Goal: Task Accomplishment & Management: Manage account settings

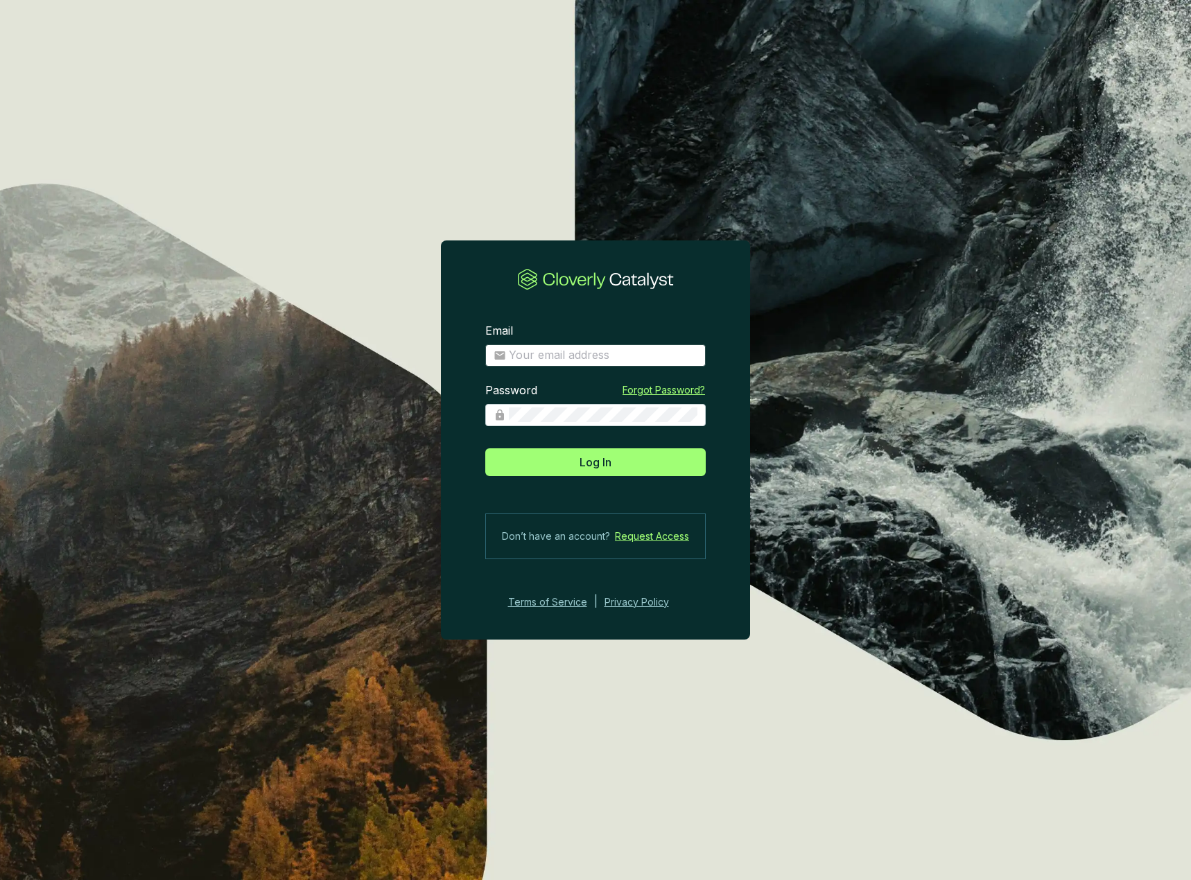
click at [579, 347] on span at bounding box center [595, 356] width 220 height 22
drag, startPoint x: 571, startPoint y: 354, endPoint x: 489, endPoint y: 123, distance: 245.2
click at [571, 354] on input "Email" at bounding box center [603, 355] width 189 height 15
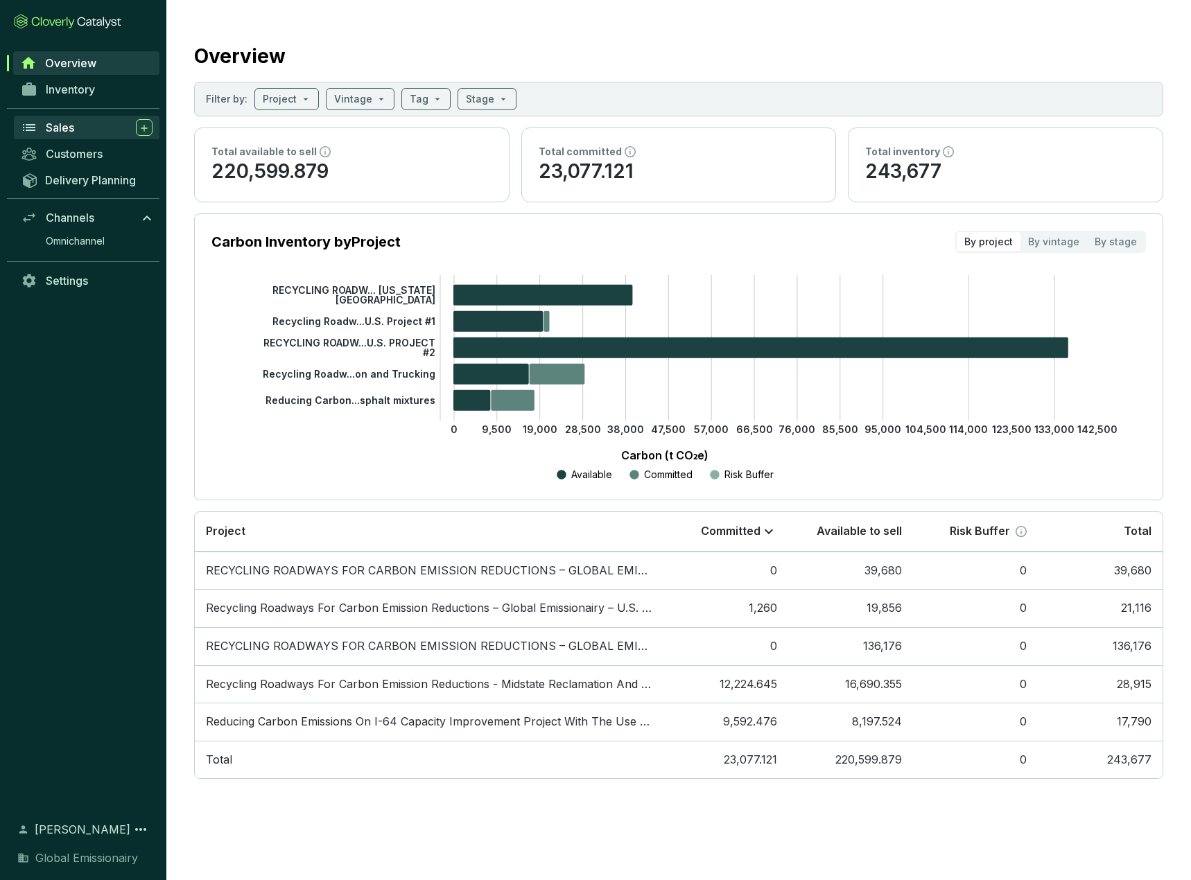
click at [78, 123] on div "Sales" at bounding box center [99, 127] width 107 height 17
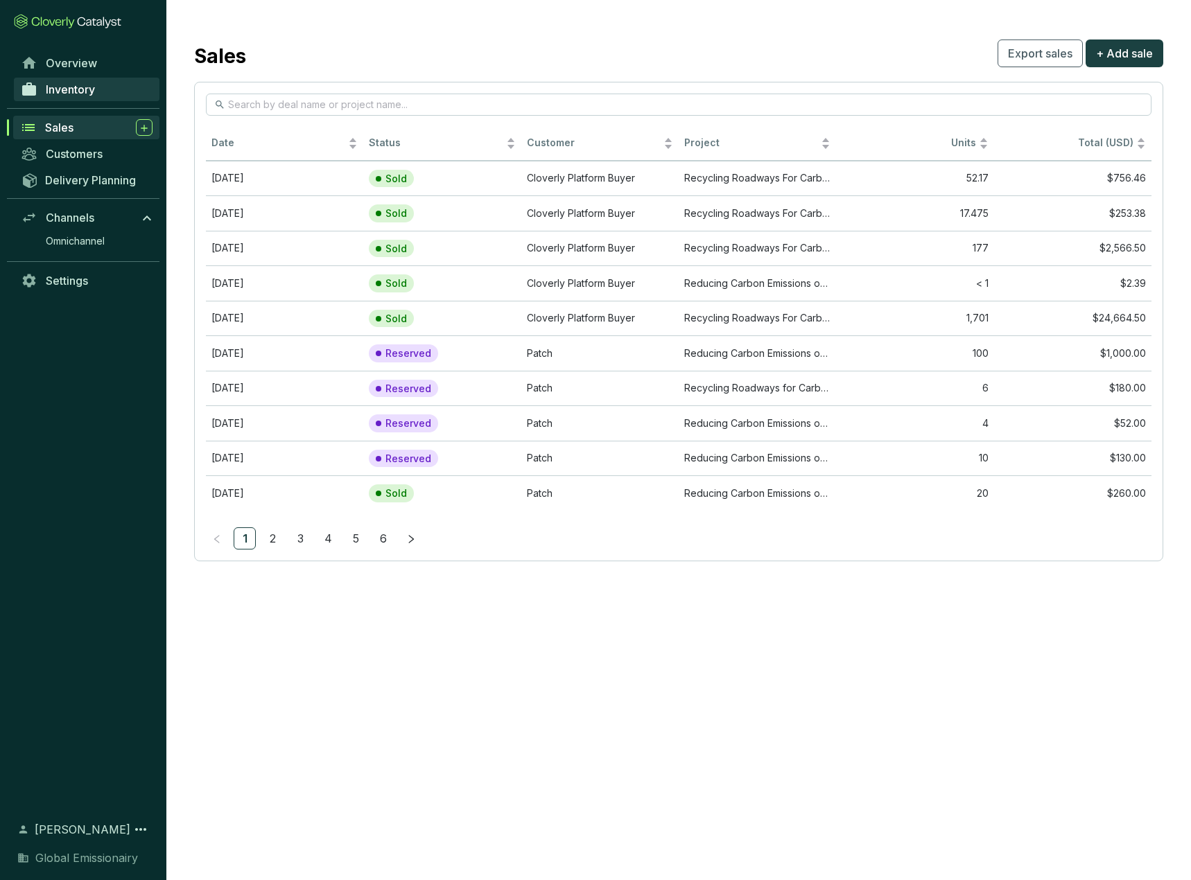
click at [68, 81] on link "Inventory" at bounding box center [87, 90] width 146 height 24
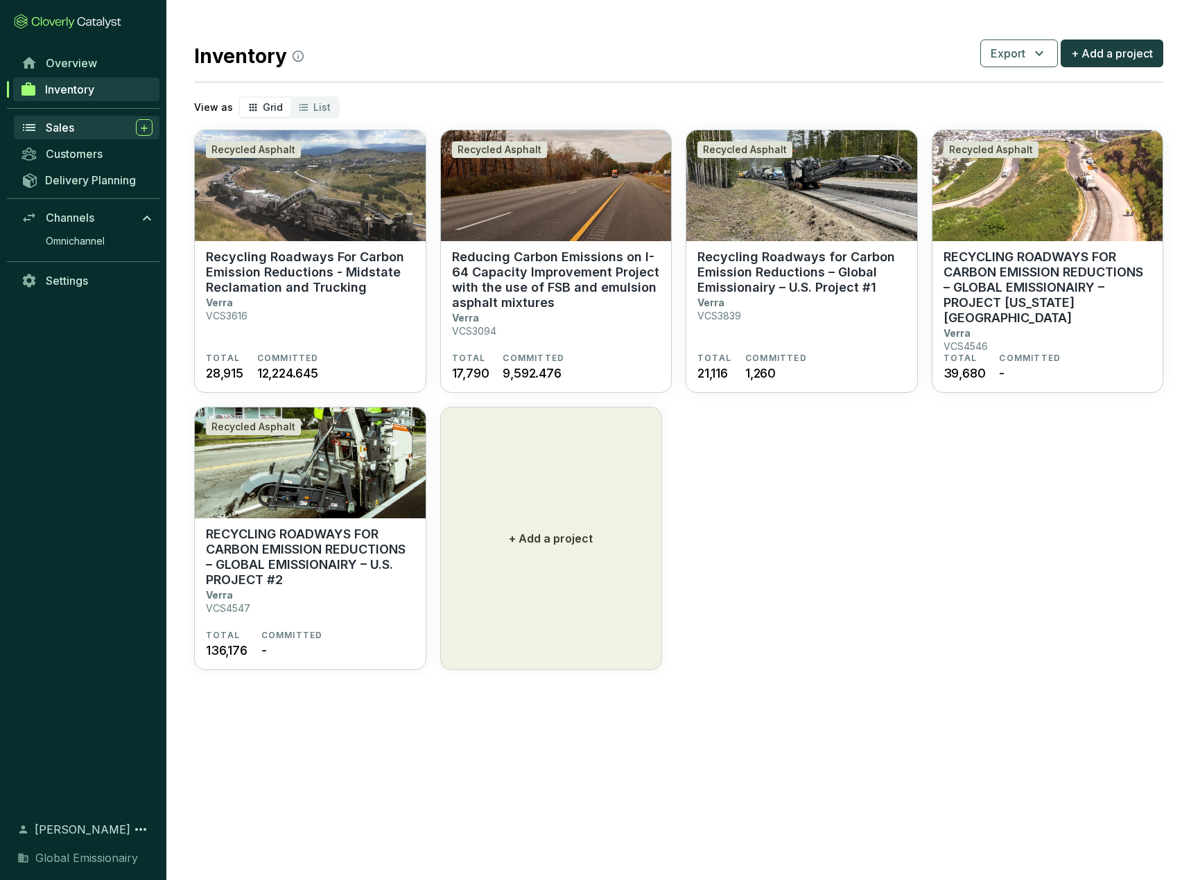
click at [90, 127] on div "Sales" at bounding box center [99, 127] width 107 height 17
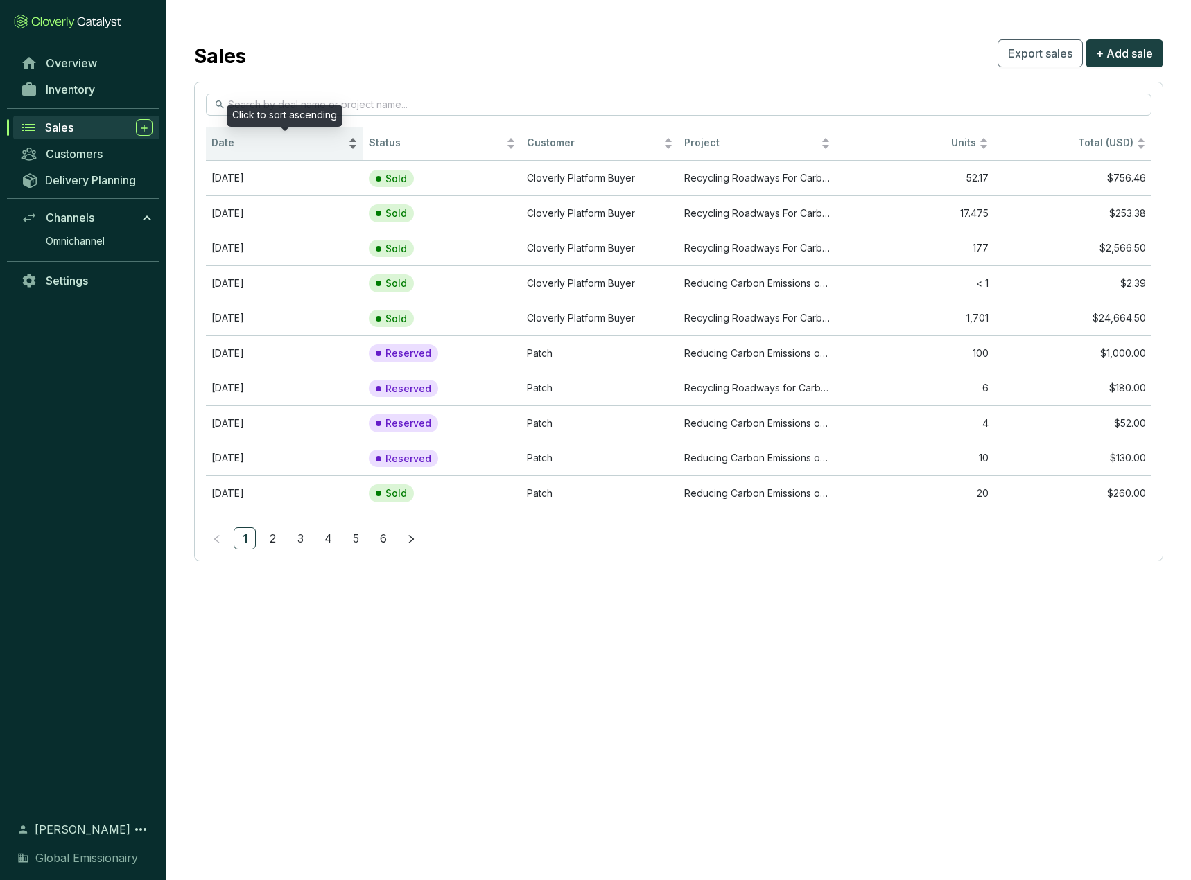
drag, startPoint x: 252, startPoint y: 141, endPoint x: 261, endPoint y: 146, distance: 10.9
click at [253, 141] on span "Date" at bounding box center [278, 143] width 134 height 13
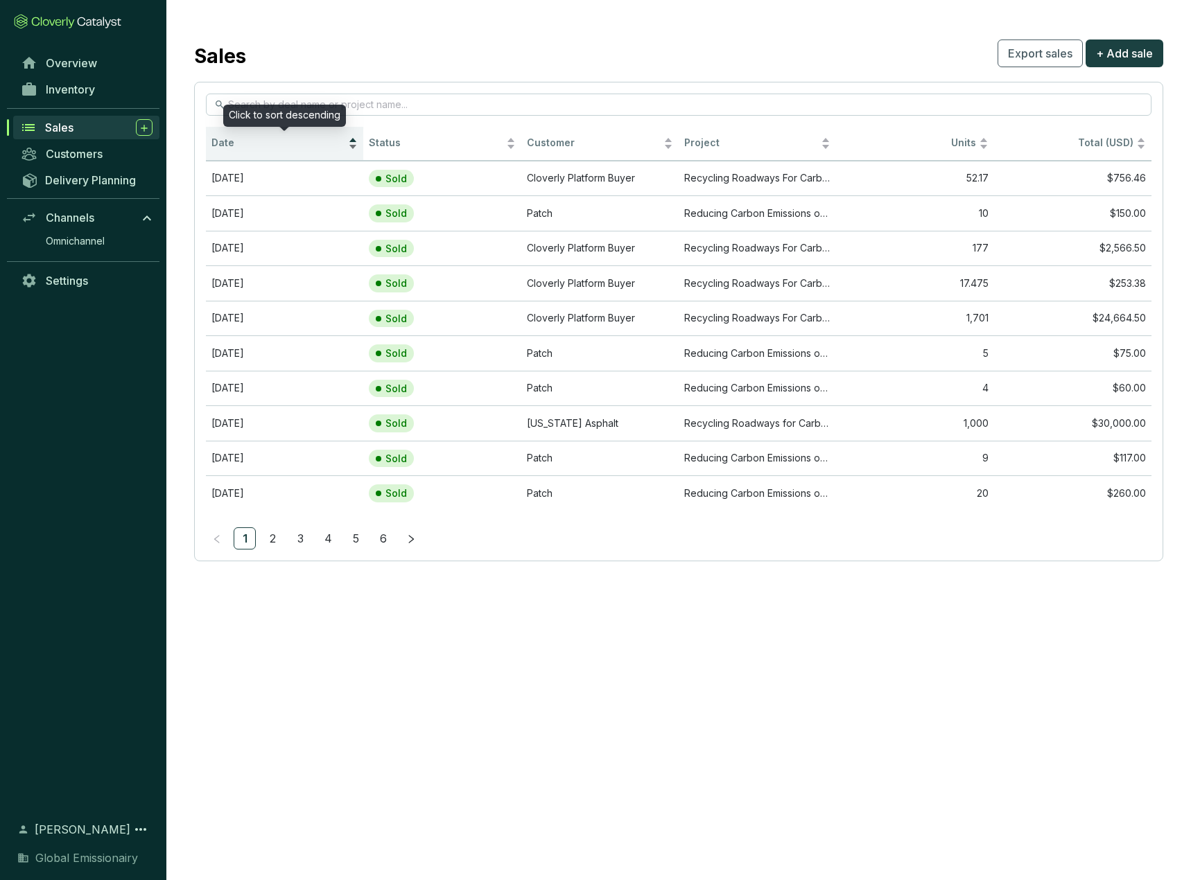
click at [314, 148] on span "Date" at bounding box center [278, 143] width 134 height 13
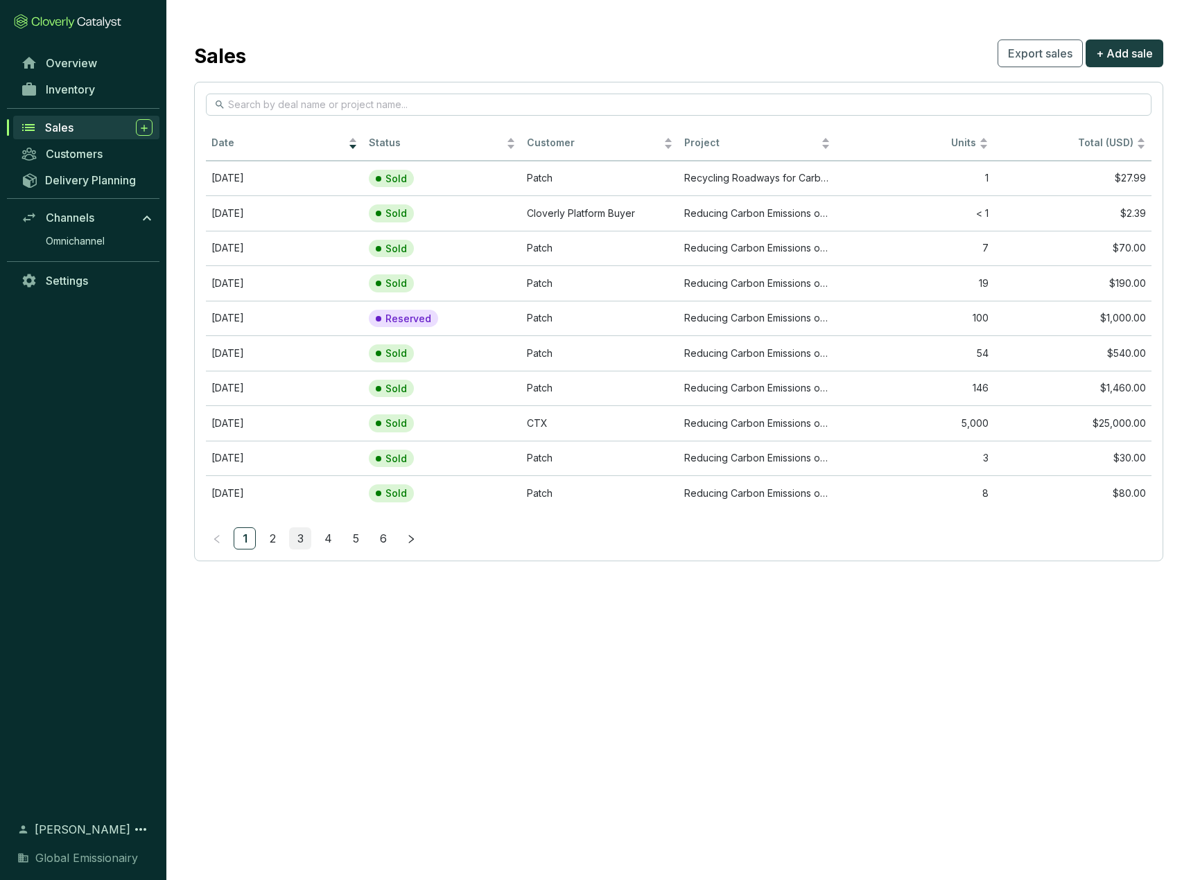
click at [290, 539] on link "3" at bounding box center [300, 538] width 21 height 21
click at [330, 539] on link "4" at bounding box center [328, 538] width 21 height 21
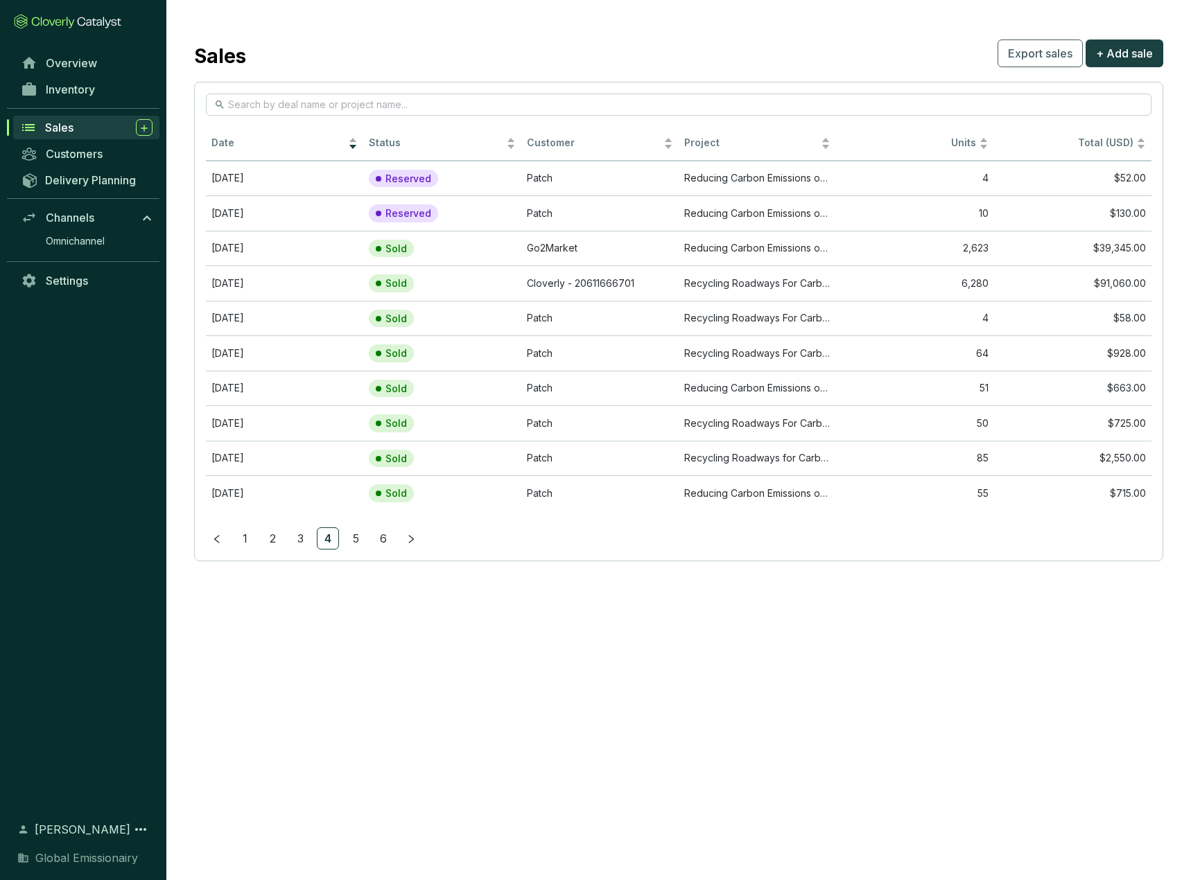
click at [284, 537] on ul "1 2 3 4 5 6" at bounding box center [679, 539] width 946 height 22
click at [302, 539] on link "3" at bounding box center [300, 538] width 21 height 21
